Goal: Transaction & Acquisition: Download file/media

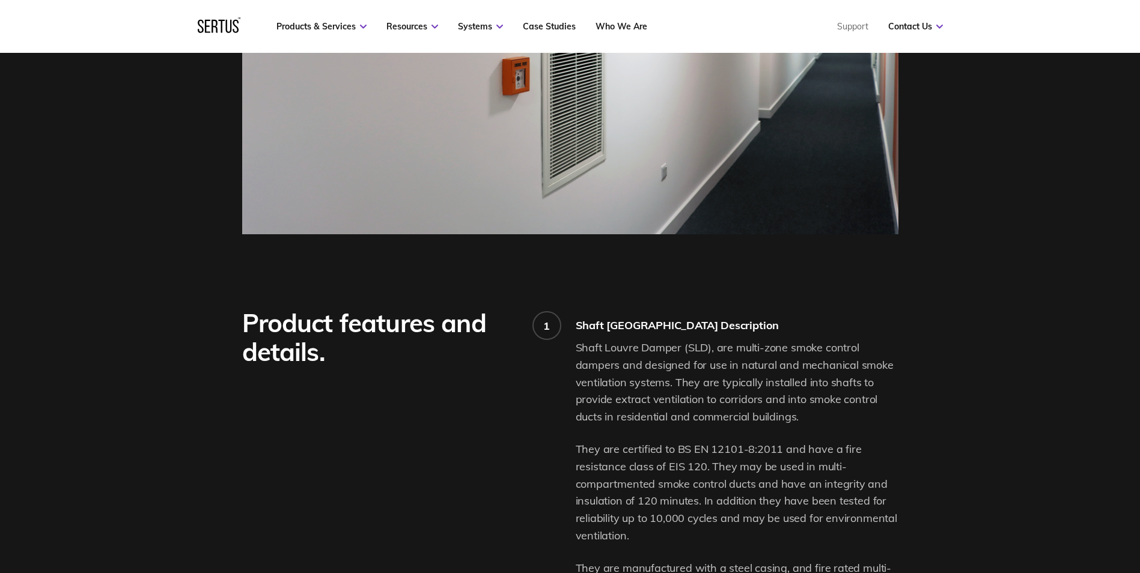
scroll to position [361, 0]
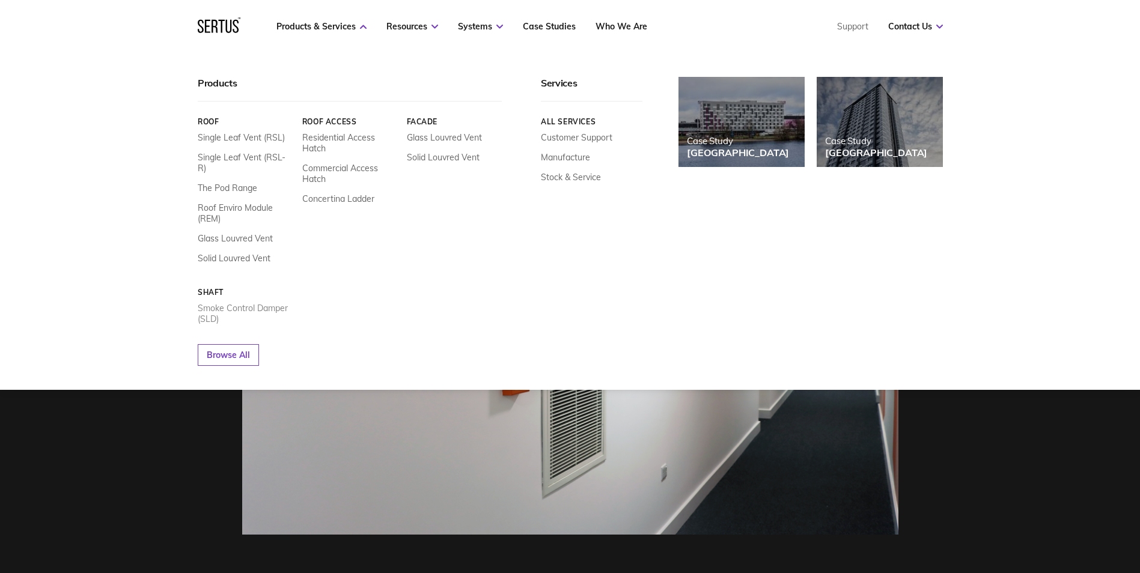
click at [221, 303] on link "Smoke Control Damper (SLD)" at bounding box center [246, 314] width 96 height 22
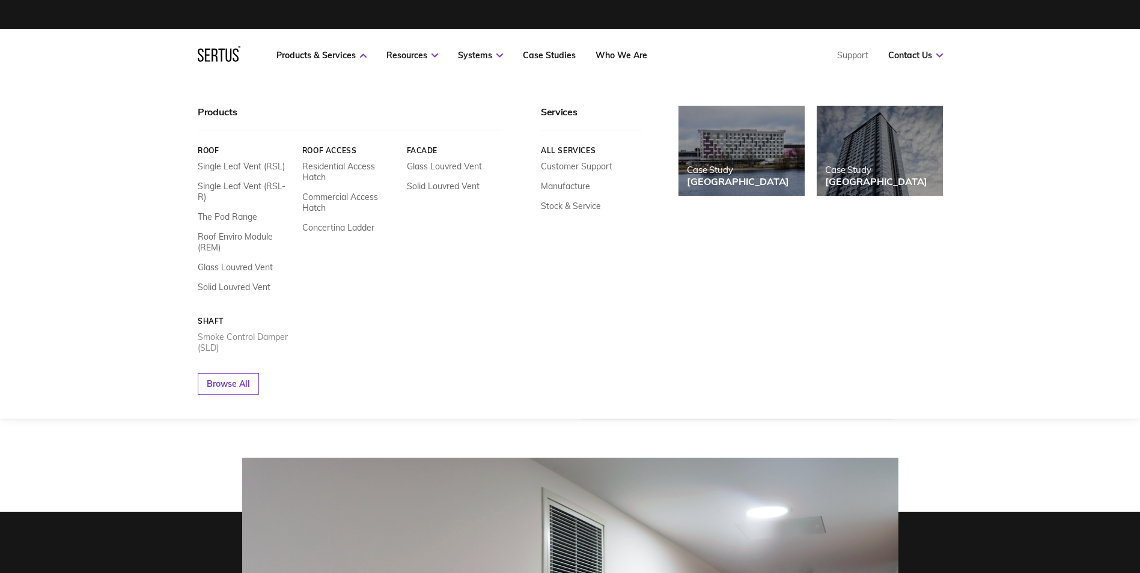
click at [225, 332] on link "Smoke Control Damper (SLD)" at bounding box center [246, 343] width 96 height 22
drag, startPoint x: 1003, startPoint y: 263, endPoint x: 1073, endPoint y: 197, distance: 96.1
click at [1004, 263] on div "Products Roof Single Leaf Vent (RSL) Single Leaf Vent (RSL-R) The Pod Range Roo…" at bounding box center [570, 250] width 1140 height 337
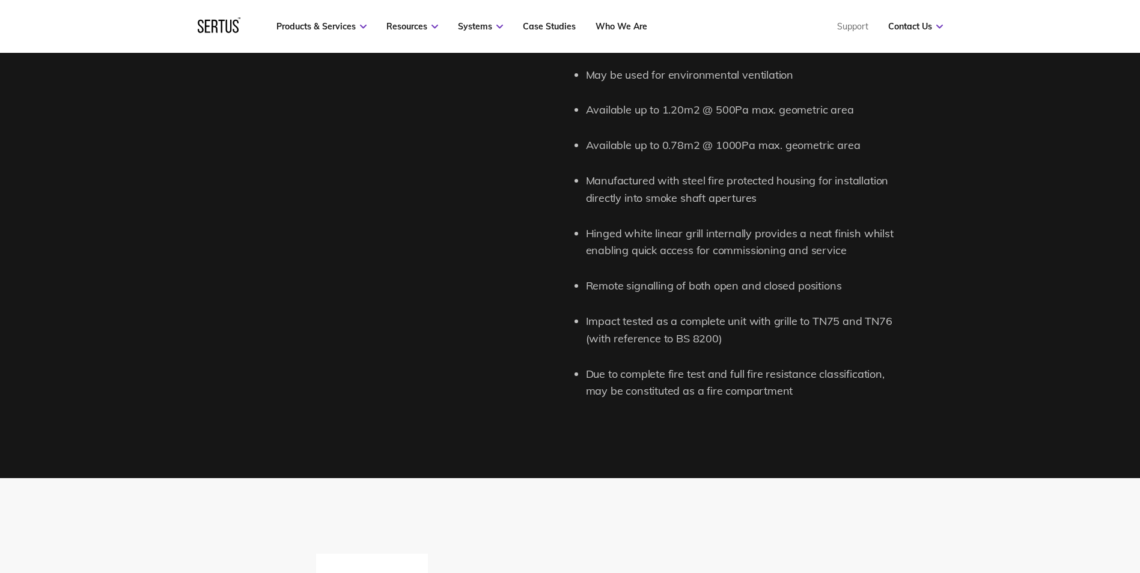
scroll to position [1502, 0]
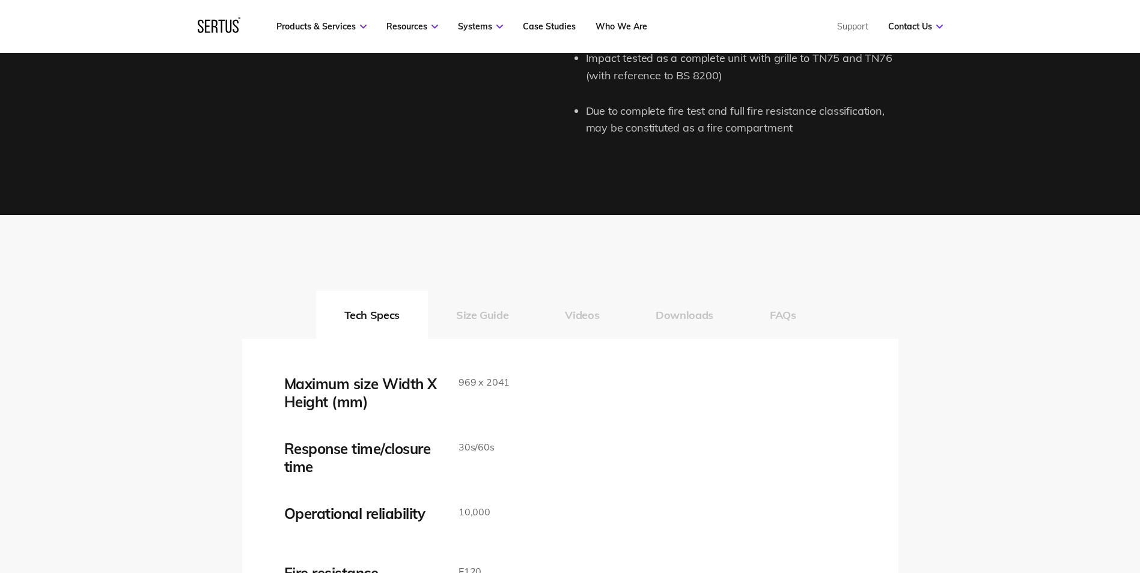
scroll to position [1743, 0]
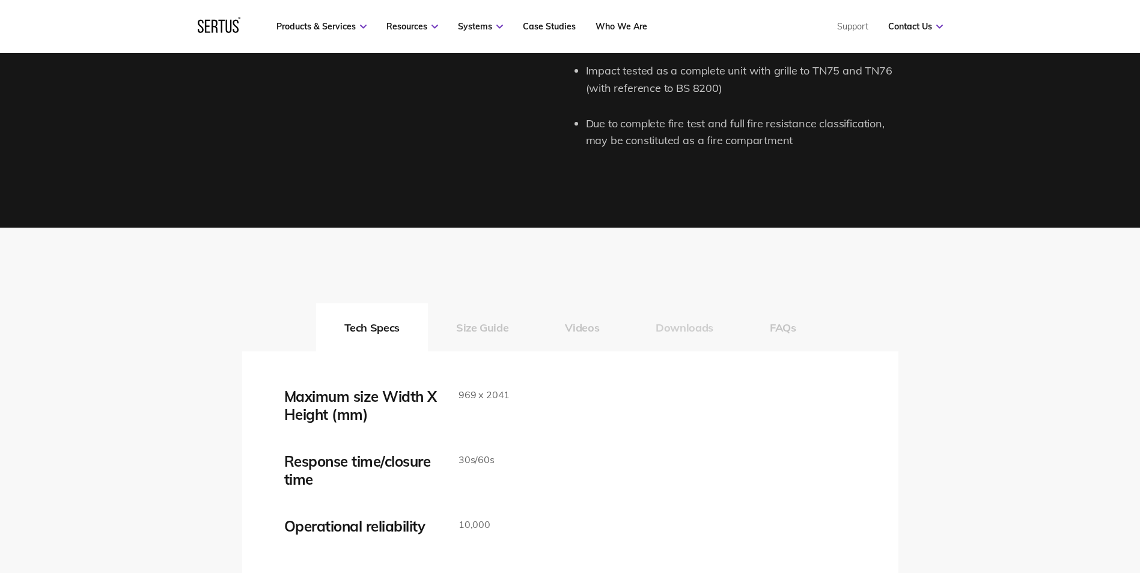
click at [688, 329] on button "Downloads" at bounding box center [684, 328] width 114 height 48
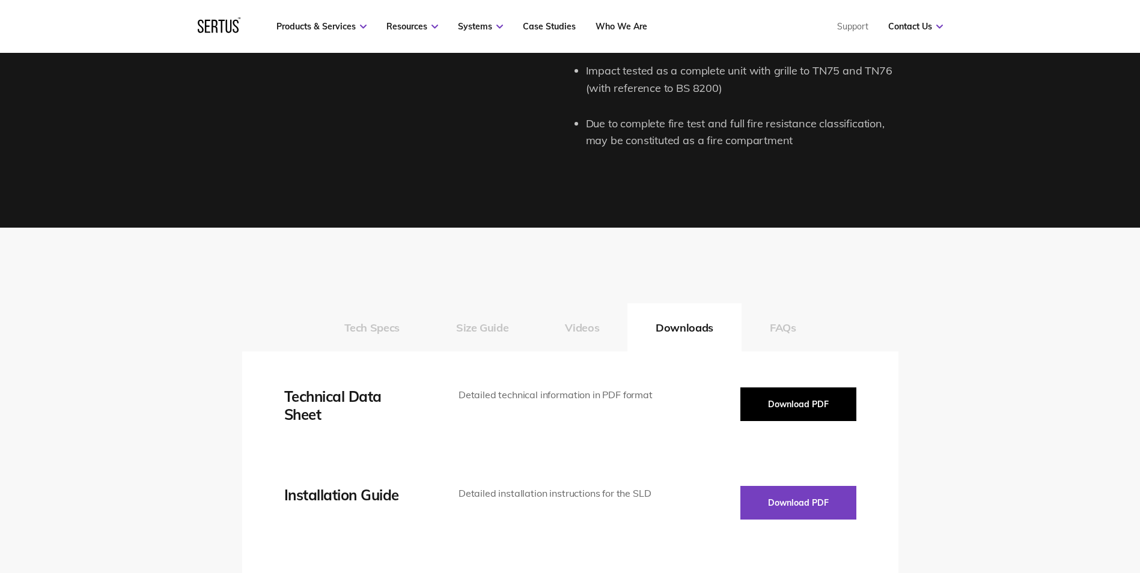
click at [801, 403] on button "Download PDF" at bounding box center [798, 405] width 116 height 34
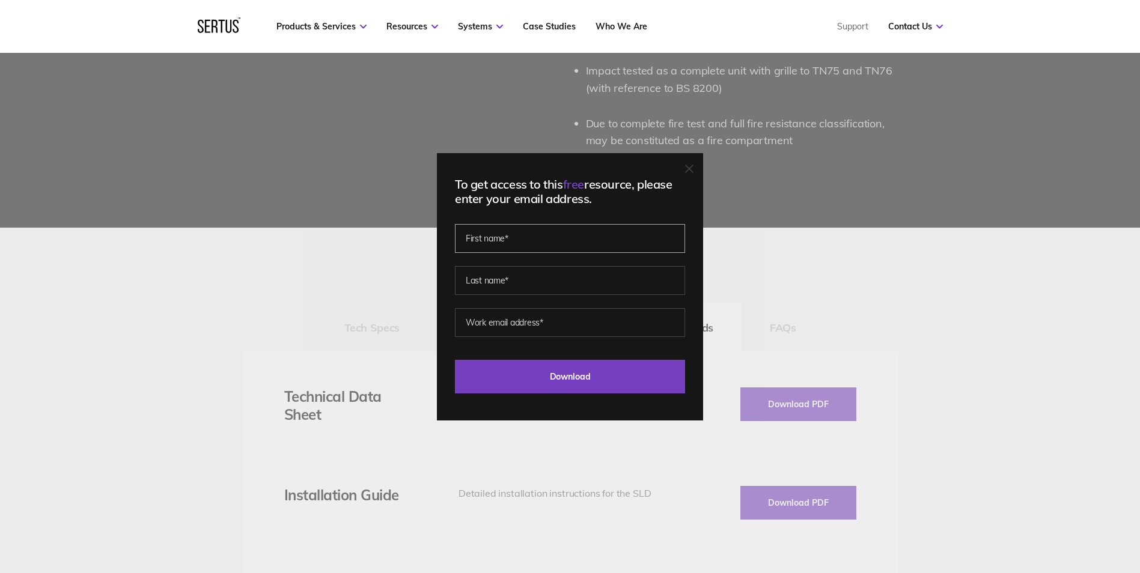
click at [510, 237] on input "text" at bounding box center [570, 238] width 230 height 29
type input "carl"
type input "[PERSON_NAME]"
click at [520, 317] on input "email" at bounding box center [570, 322] width 230 height 29
type input "C.Barker@craft-interior.co.uk"
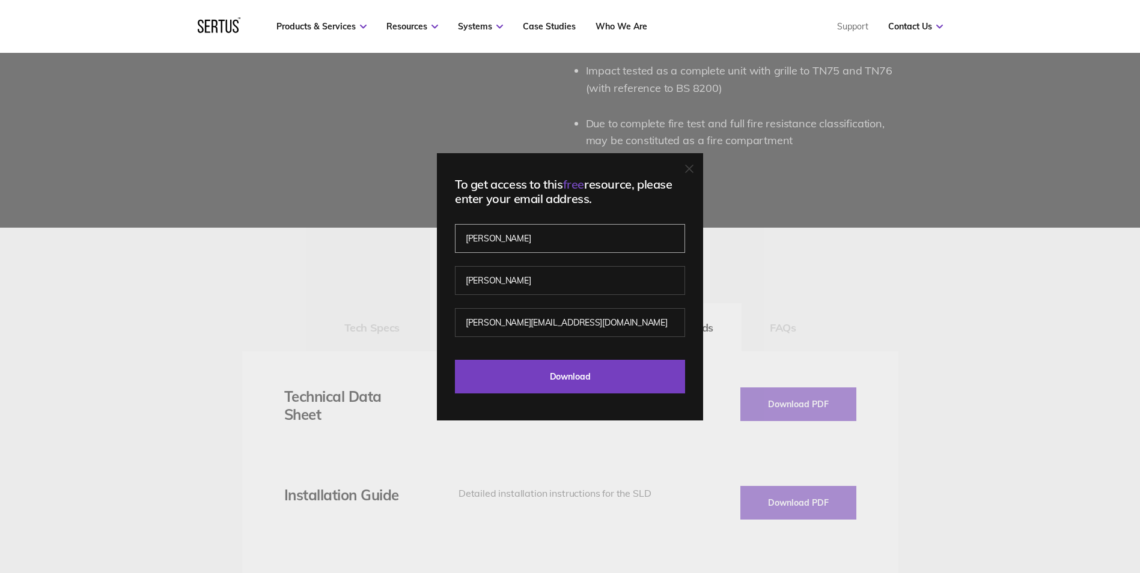
drag, startPoint x: 473, startPoint y: 237, endPoint x: 475, endPoint y: 248, distance: 10.4
click at [473, 238] on input "carl" at bounding box center [570, 238] width 230 height 29
type input "[PERSON_NAME]"
click at [580, 376] on input "Download" at bounding box center [570, 377] width 230 height 34
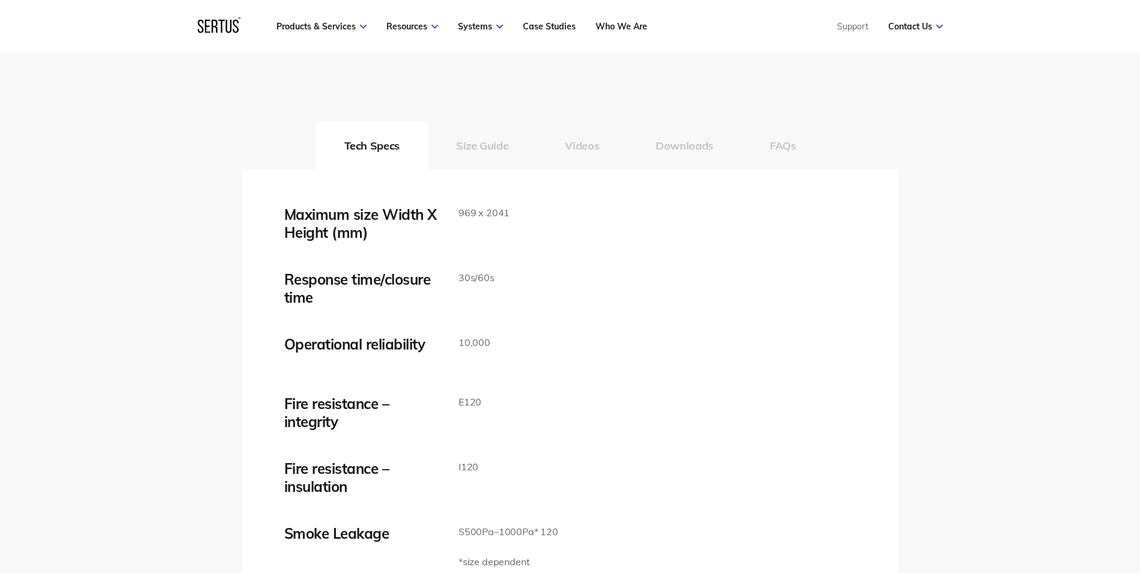
scroll to position [1923, 0]
click at [676, 147] on button "Downloads" at bounding box center [684, 147] width 114 height 48
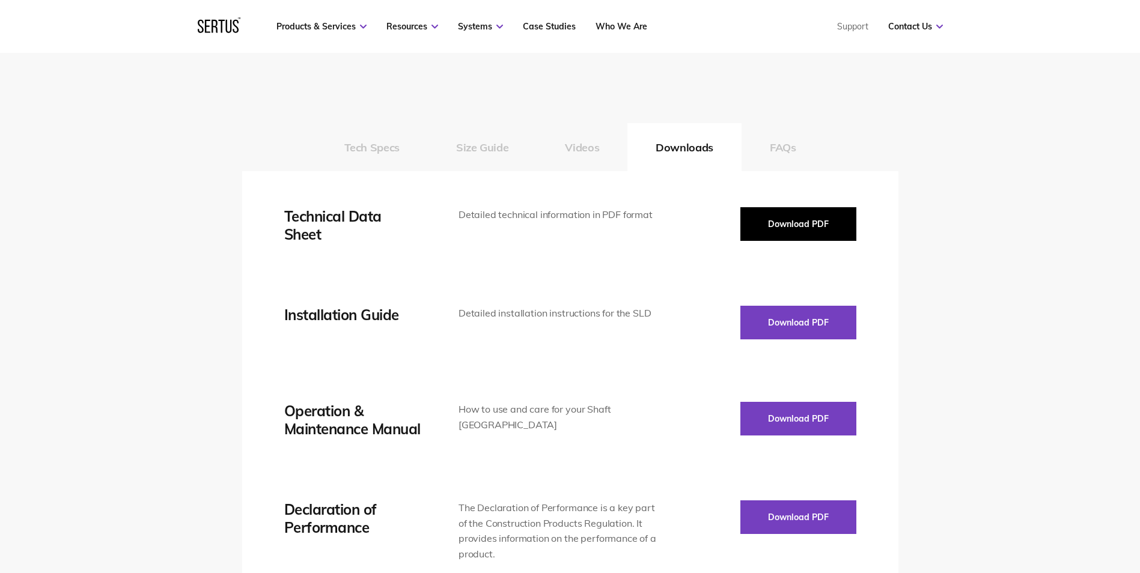
click at [814, 224] on button "Download PDF" at bounding box center [798, 224] width 116 height 34
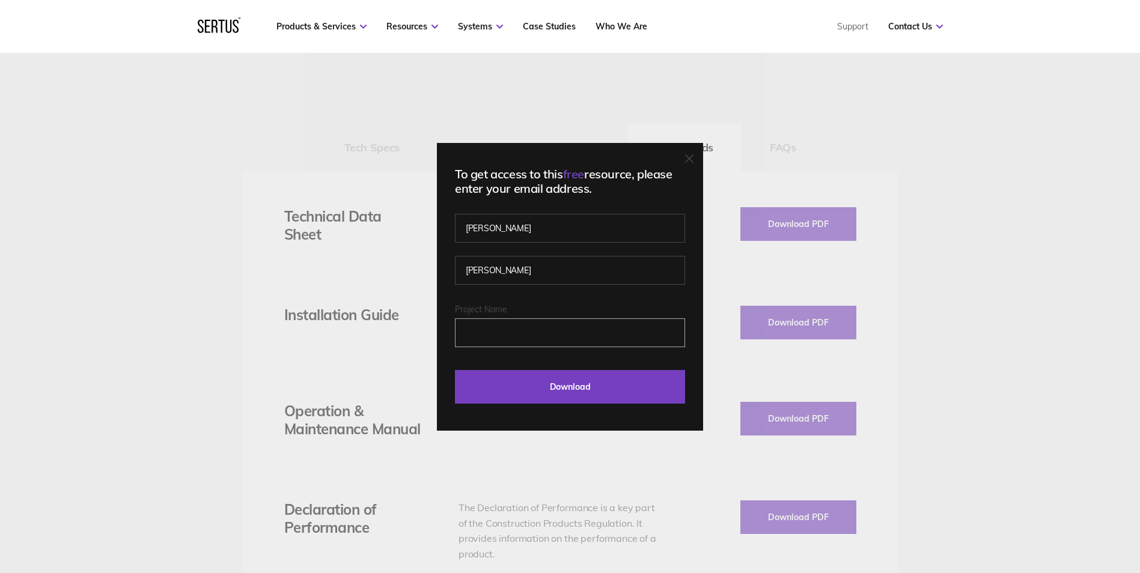
click at [551, 334] on input "Project Name" at bounding box center [570, 333] width 230 height 29
click at [551, 333] on input "Project Name" at bounding box center [570, 333] width 230 height 29
drag, startPoint x: 550, startPoint y: 333, endPoint x: 532, endPoint y: 330, distance: 18.3
click at [532, 330] on input "Project Name" at bounding box center [570, 333] width 230 height 29
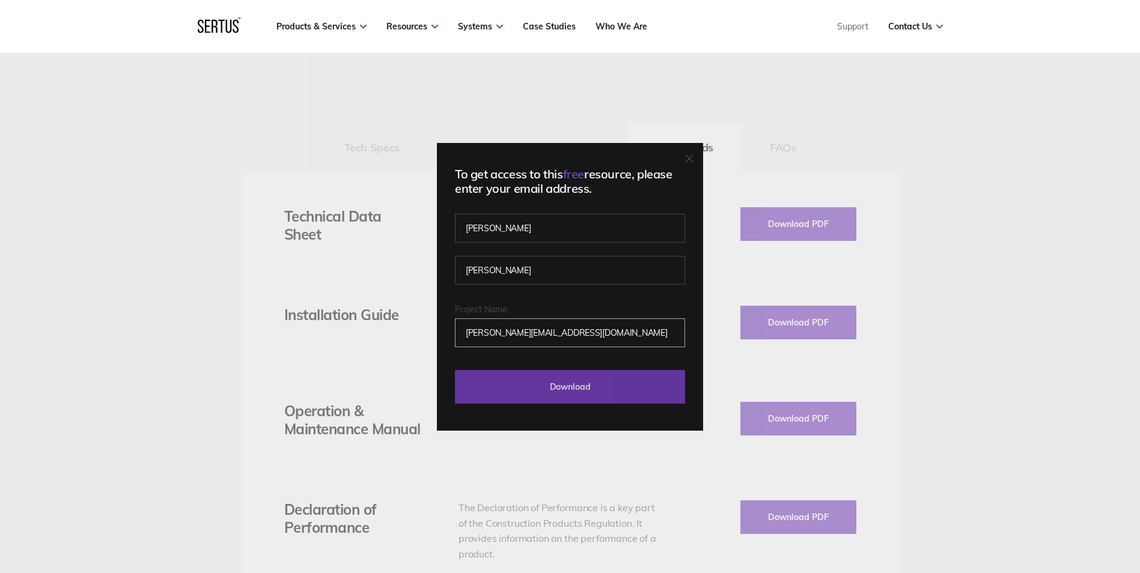
type input "[PERSON_NAME][EMAIL_ADDRESS][DOMAIN_NAME]"
click at [556, 383] on input "Download" at bounding box center [570, 387] width 230 height 34
